Goal: Information Seeking & Learning: Check status

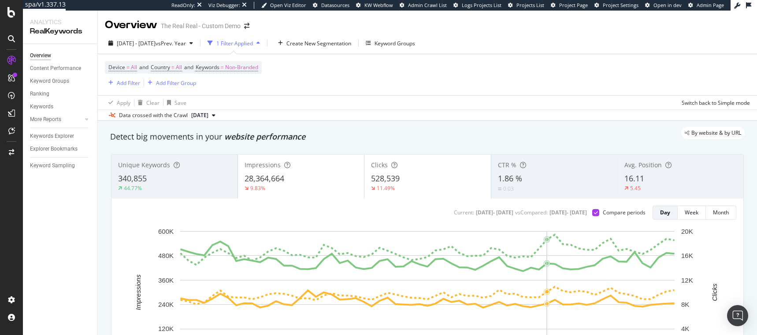
scroll to position [7, 0]
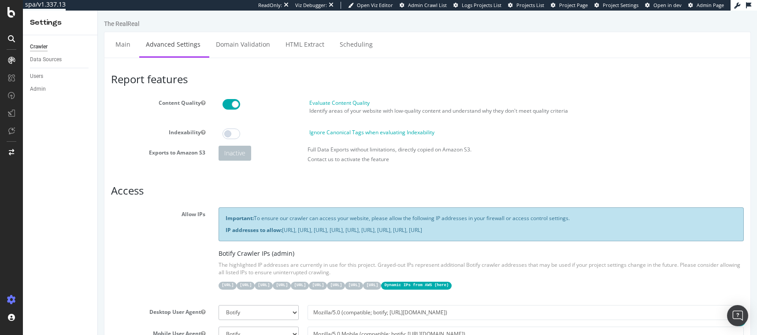
scroll to position [627, 0]
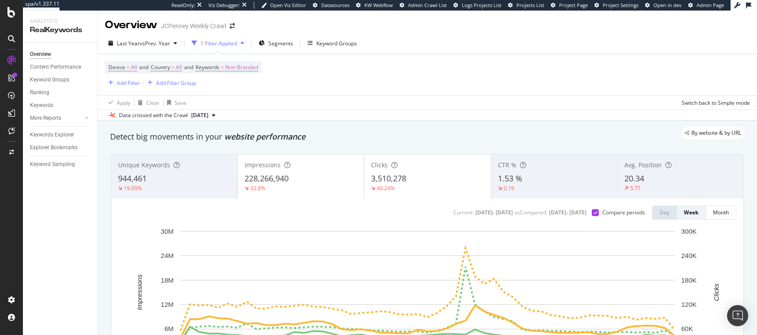
scroll to position [23, 0]
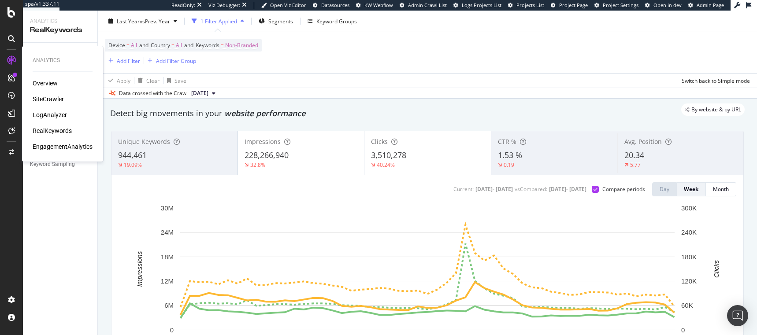
click at [60, 147] on div "EngagementAnalytics" at bounding box center [63, 146] width 60 height 9
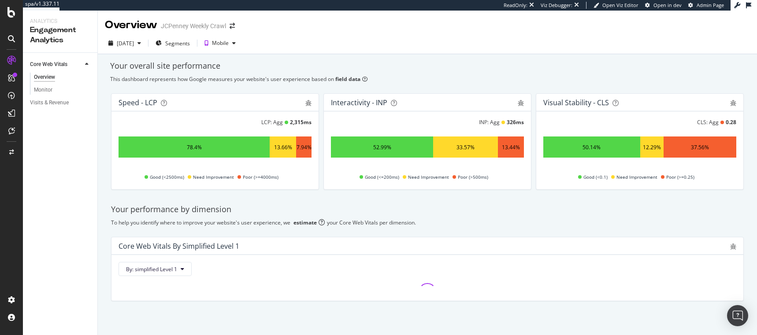
click at [221, 81] on div "This dashboard represents how Google measures your website's user experience ba…" at bounding box center [427, 78] width 634 height 7
click at [48, 102] on div "Visits & Revenue" at bounding box center [49, 102] width 39 height 9
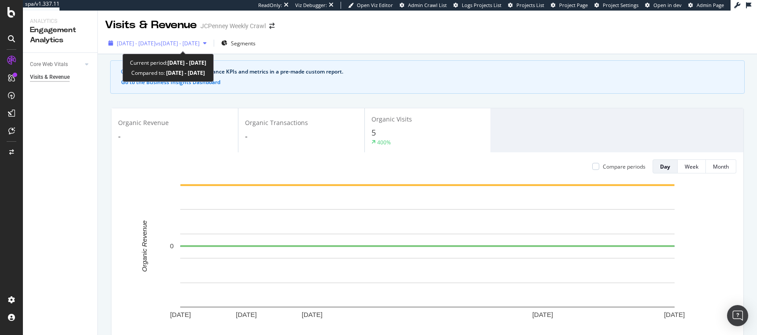
click at [155, 41] on span "[DATE] - [DATE]" at bounding box center [136, 43] width 39 height 7
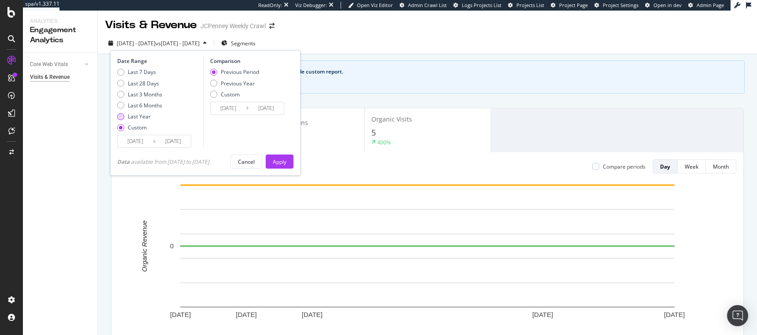
click at [140, 115] on div "Last Year" at bounding box center [139, 116] width 23 height 7
type input "[DATE]"
click at [286, 158] on div "Apply" at bounding box center [280, 161] width 14 height 7
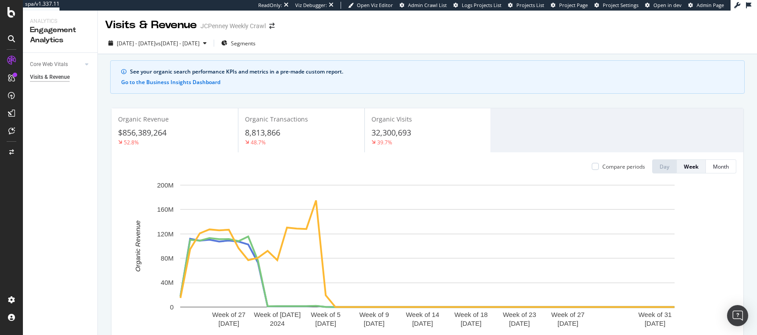
click at [485, 92] on div "See your organic search performance KPIs and metrics in a pre-made custom repor…" at bounding box center [427, 76] width 634 height 33
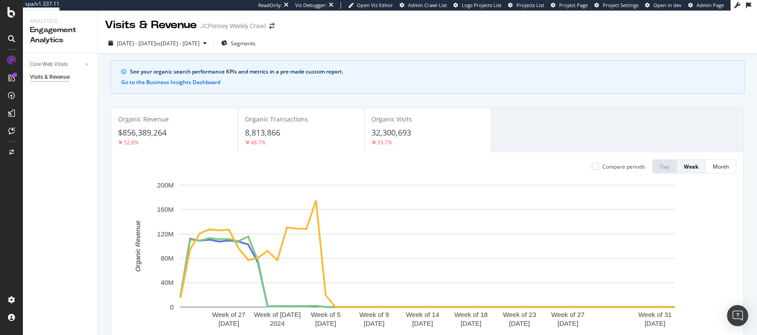
click at [96, 271] on div "Core Web Vitals Overview Monitor Visits & Revenue" at bounding box center [60, 194] width 74 height 282
